Goal: Transaction & Acquisition: Purchase product/service

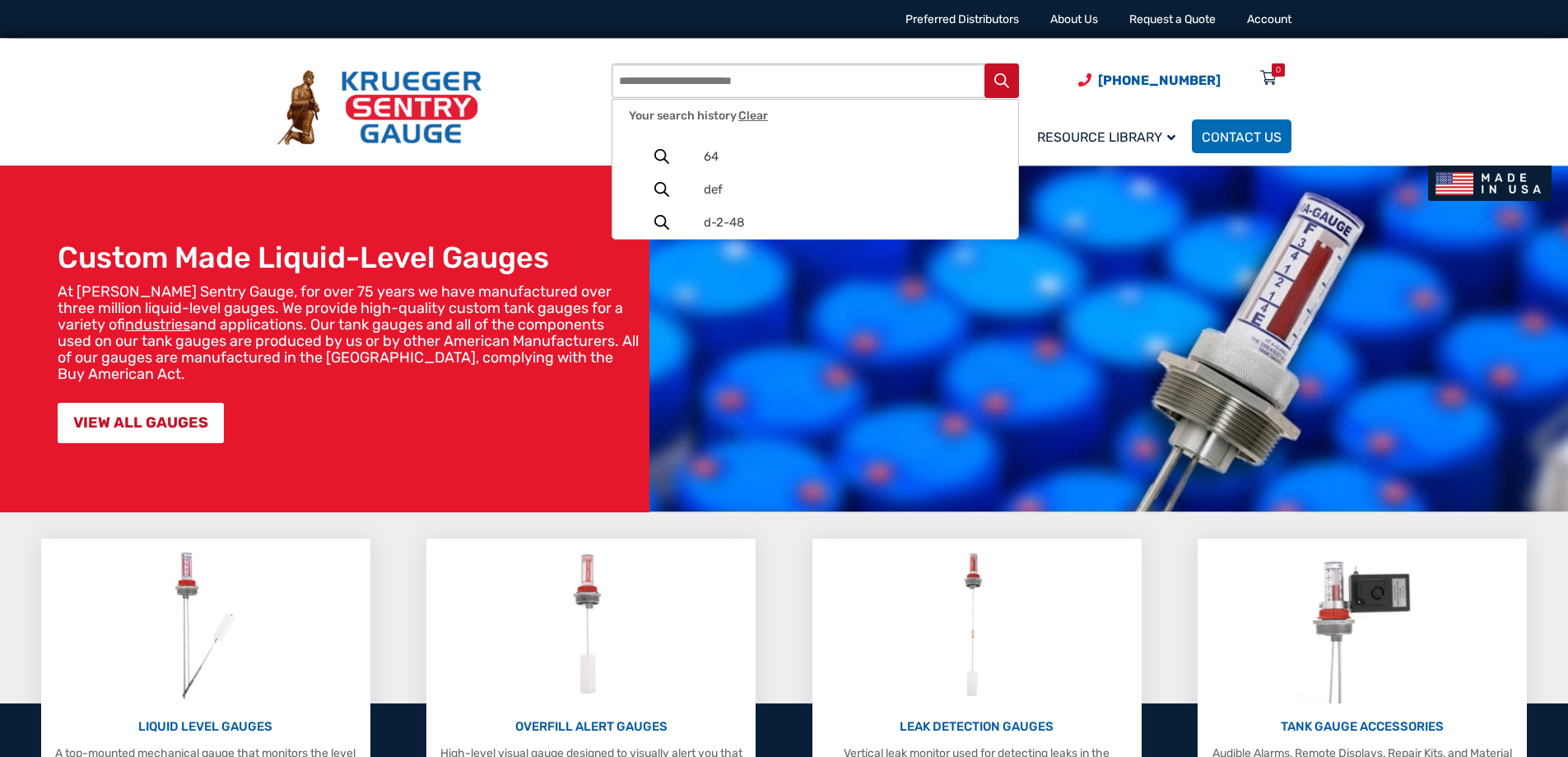
click at [744, 86] on input "Products search" at bounding box center [815, 81] width 408 height 35
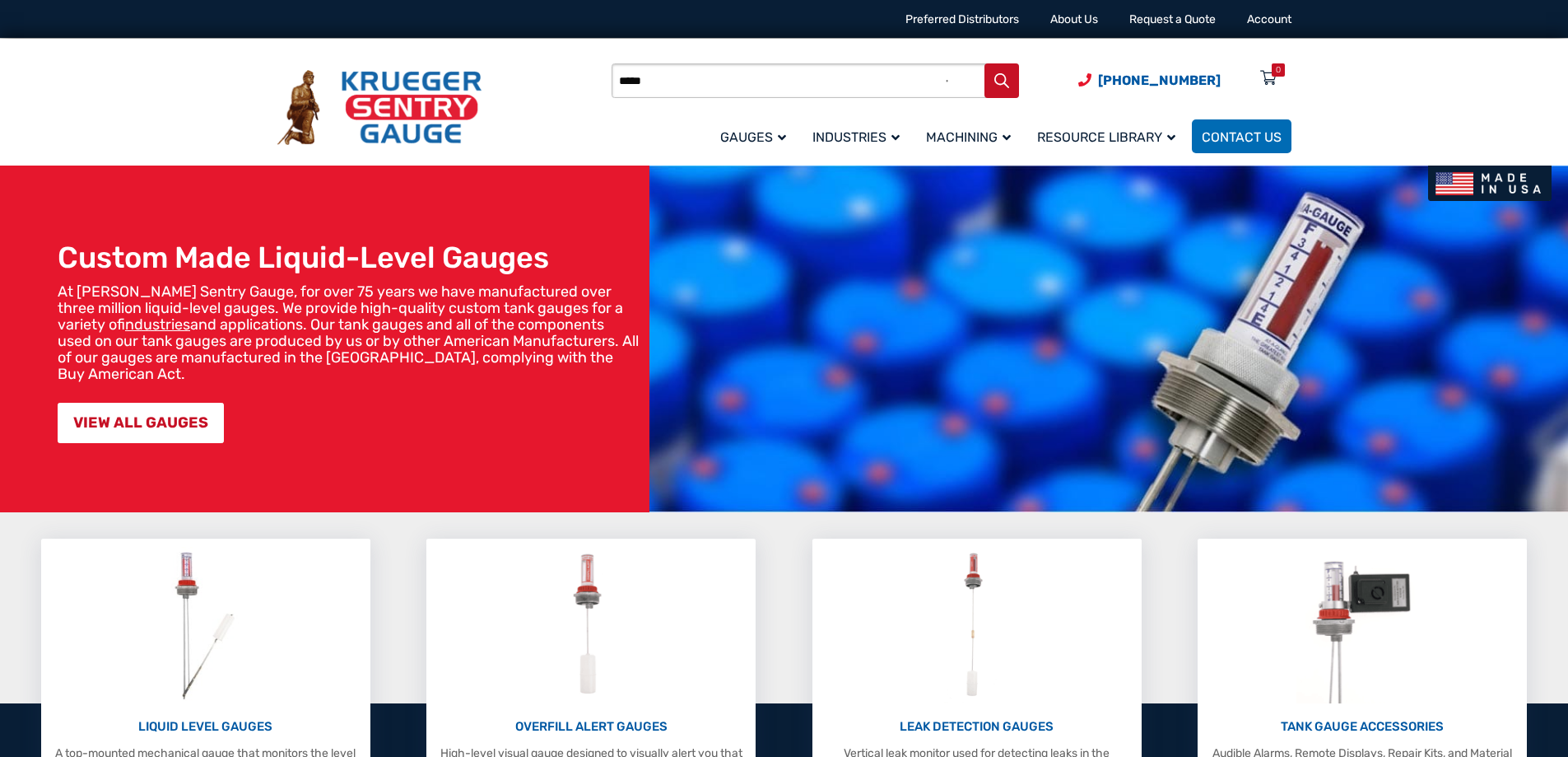
type input "*****"
click at [985, 64] on button "Search" at bounding box center [1002, 81] width 35 height 35
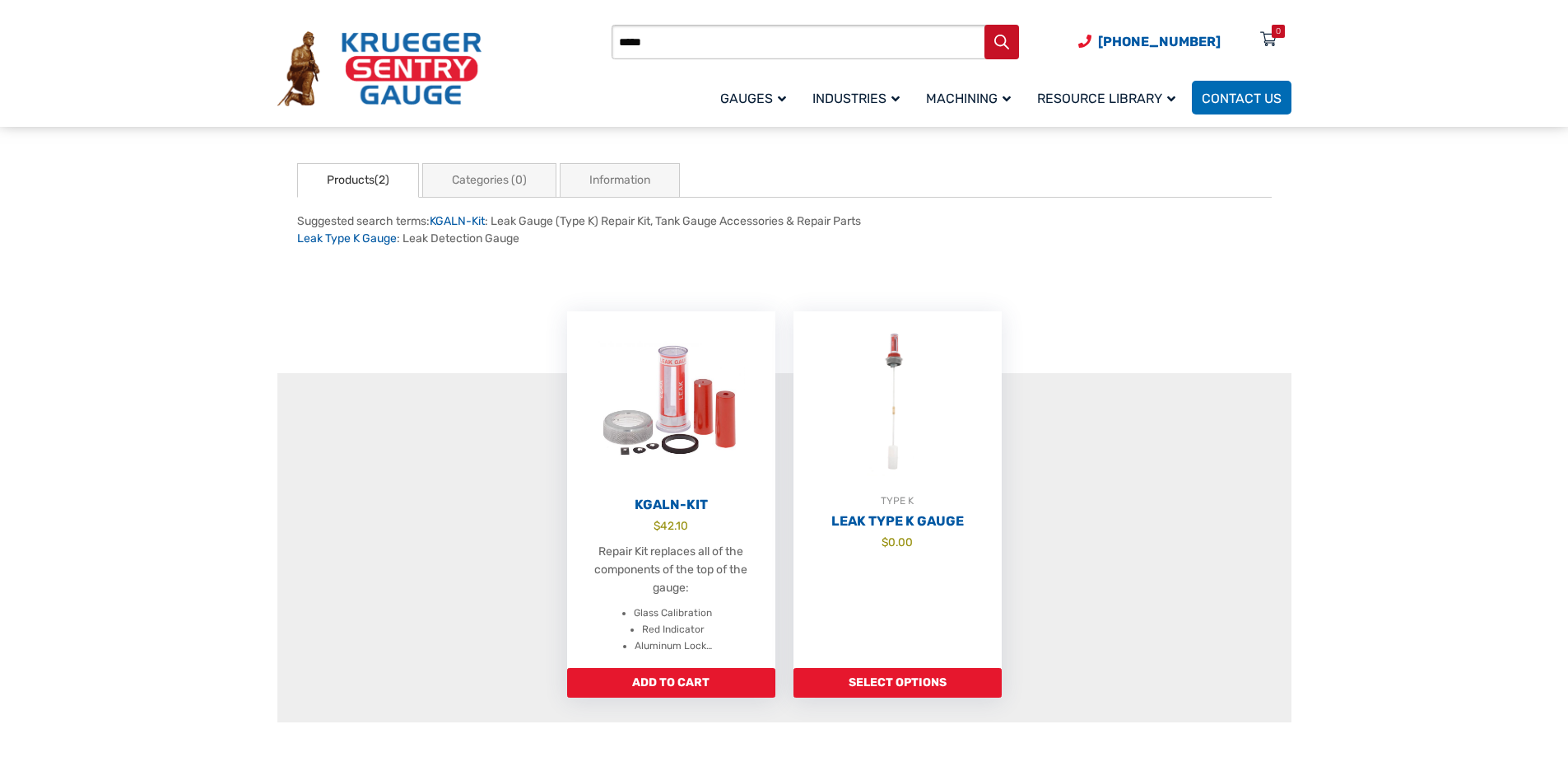
scroll to position [165, 0]
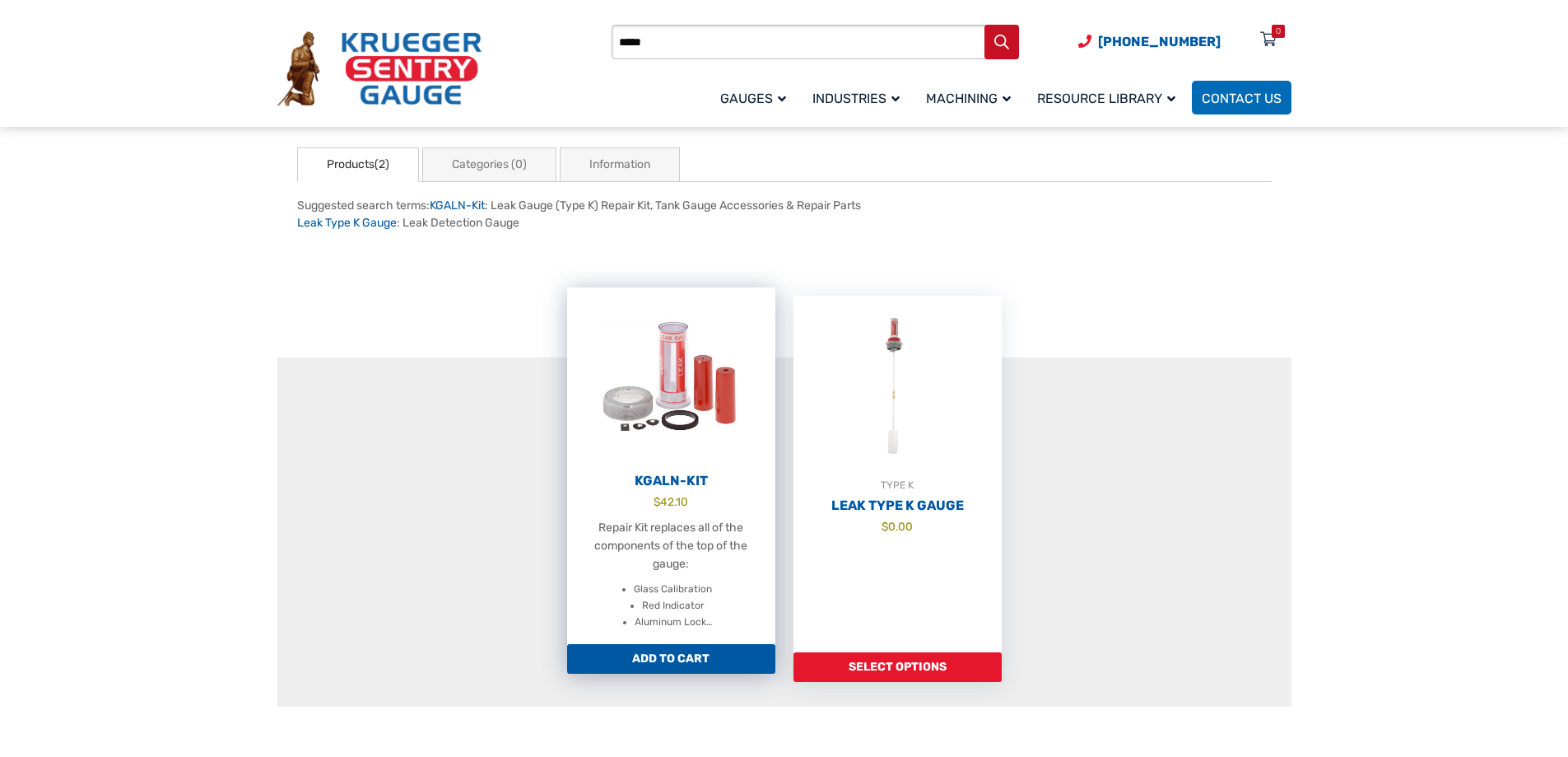
click at [664, 480] on h2 "KGALN-Kit" at bounding box center [671, 481] width 208 height 17
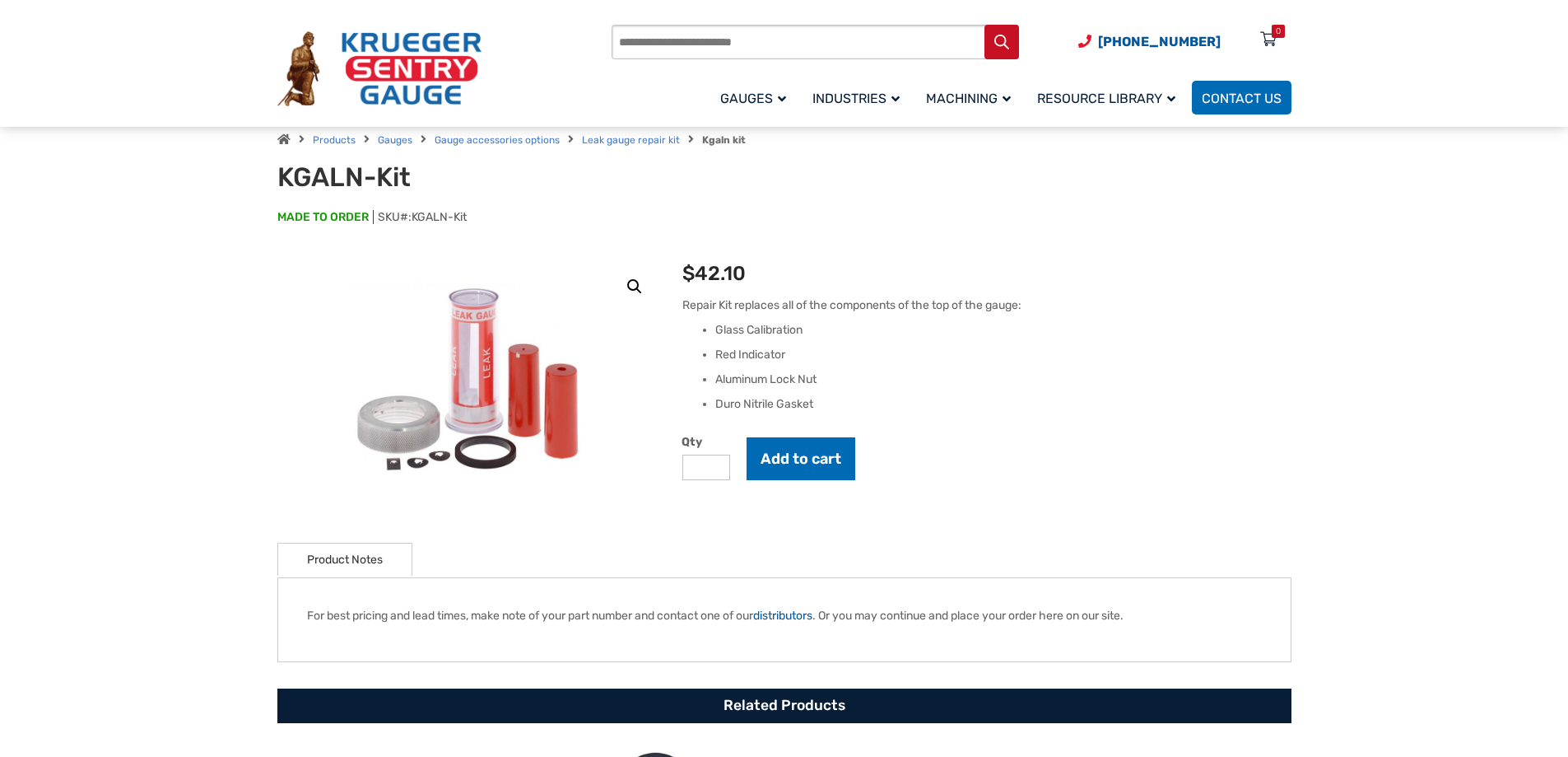
scroll to position [83, 0]
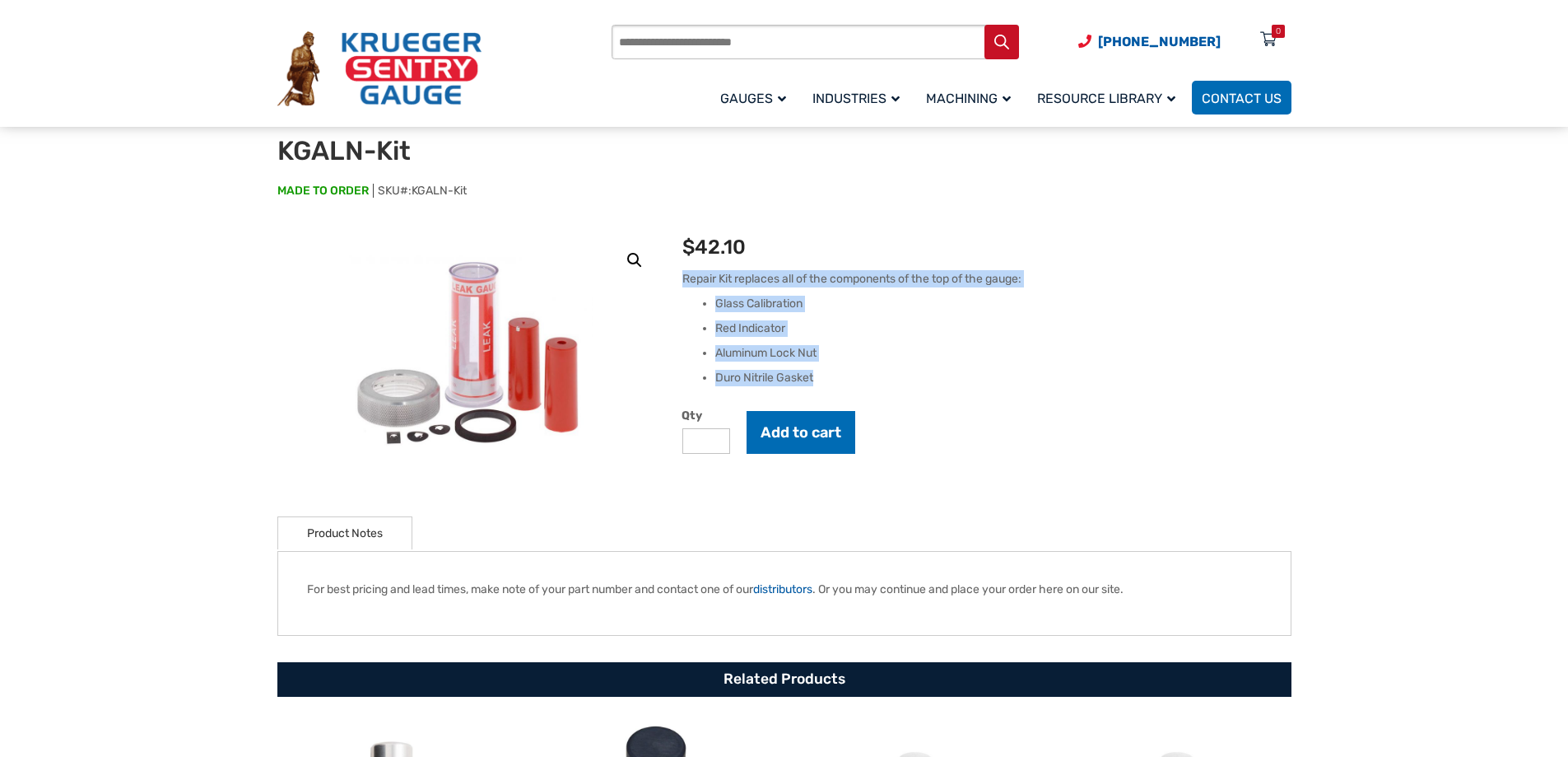
drag, startPoint x: 683, startPoint y: 278, endPoint x: 822, endPoint y: 376, distance: 170.1
click at [822, 376] on div "Repair Kit replaces all of the components of the top of the gauge: Glass Calibr…" at bounding box center [987, 328] width 608 height 116
copy div "Repair Kit replaces all of the components of the top of the gauge: Glass Calibr…"
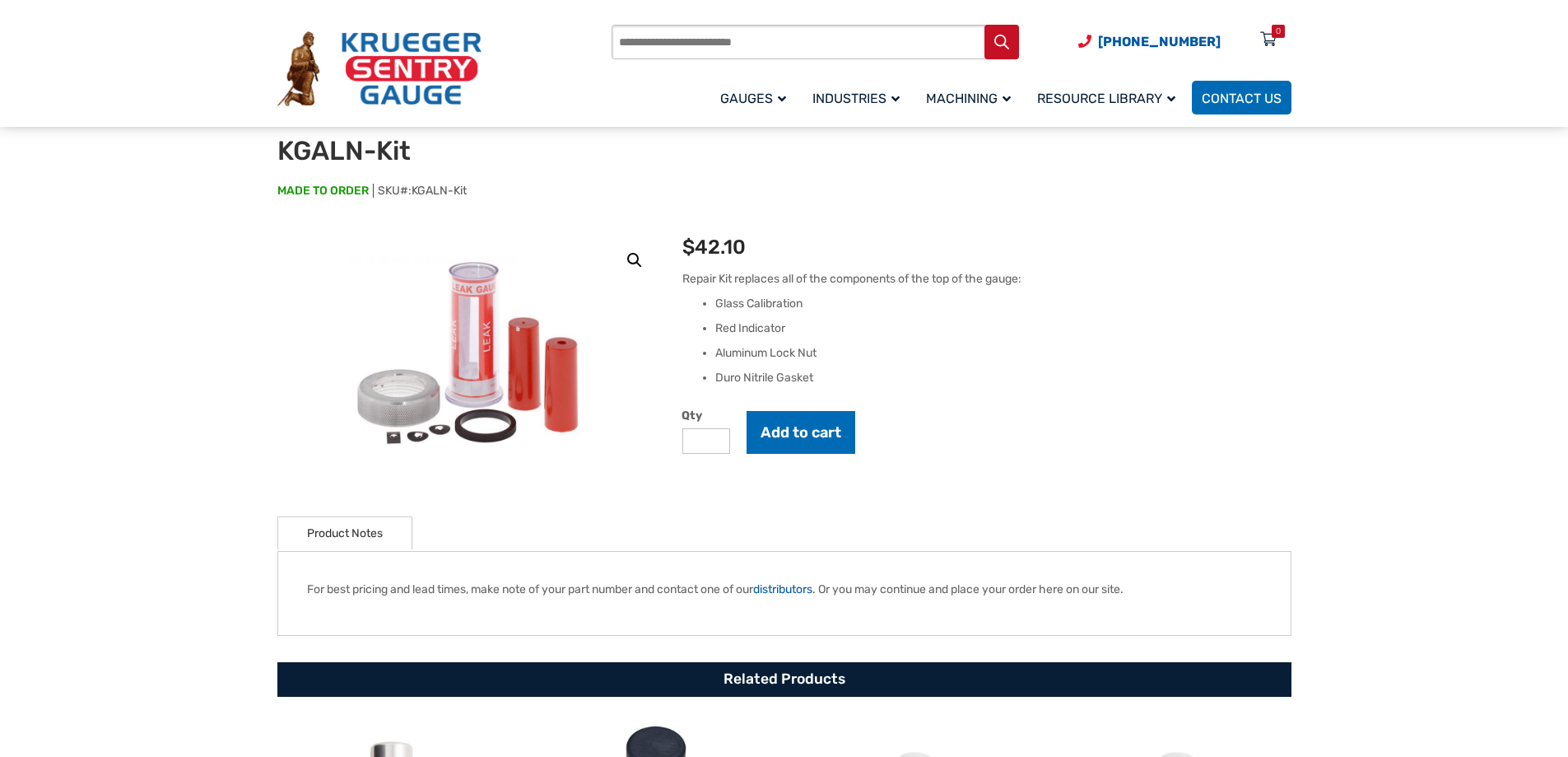
click at [1201, 409] on div "KGALN-Kit $ 42.10 Repair Kit replaces all of the components of the top of the g…" at bounding box center [987, 361] width 608 height 257
